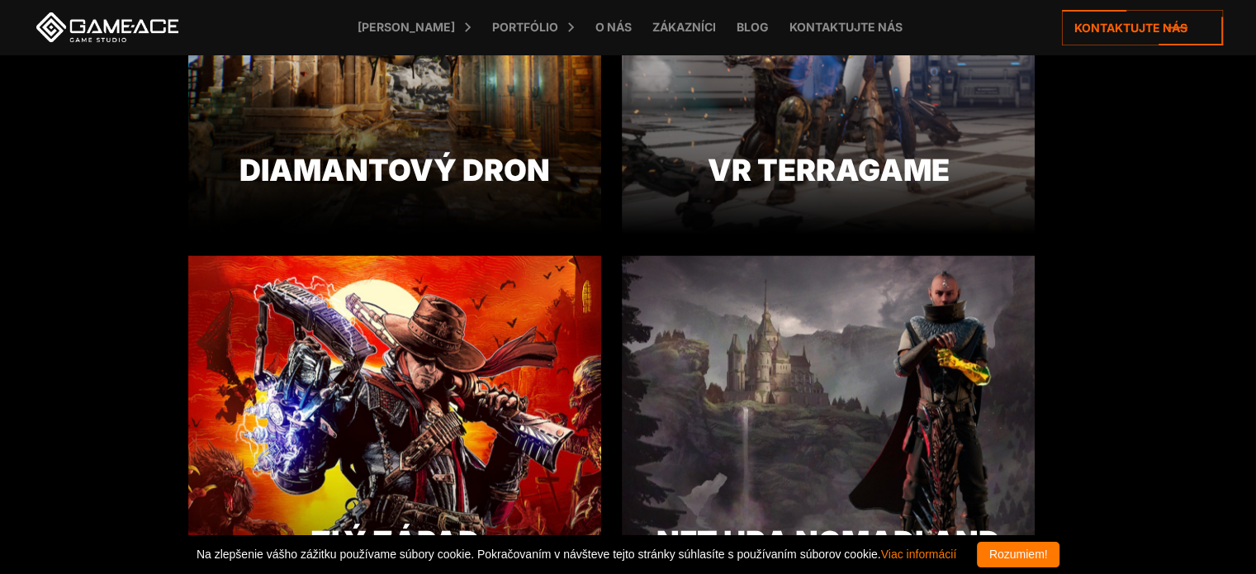
scroll to position [2477, 0]
